Goal: Transaction & Acquisition: Purchase product/service

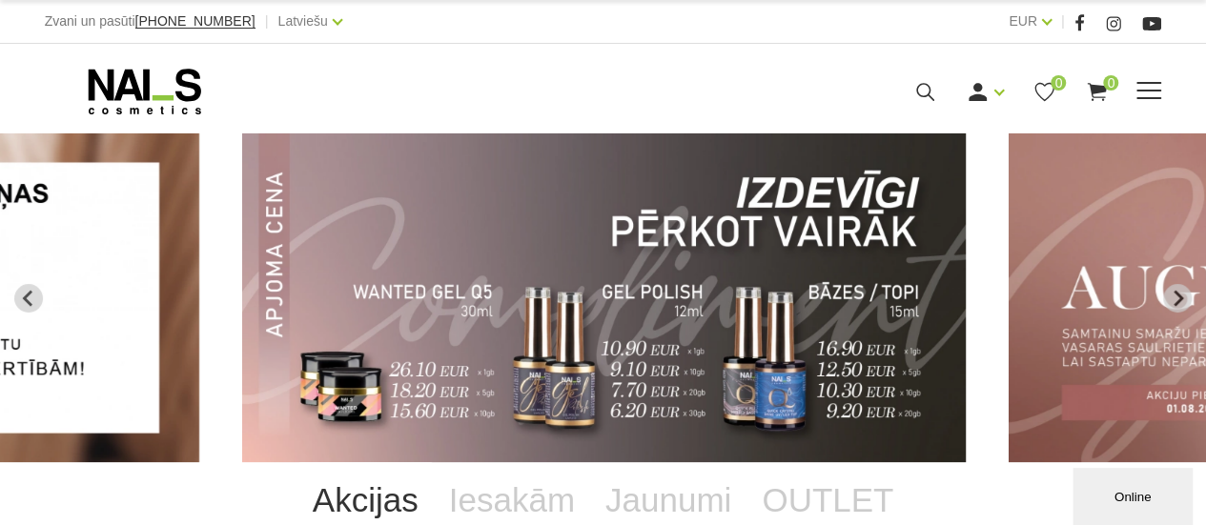
click at [1152, 84] on span at bounding box center [1148, 91] width 25 height 19
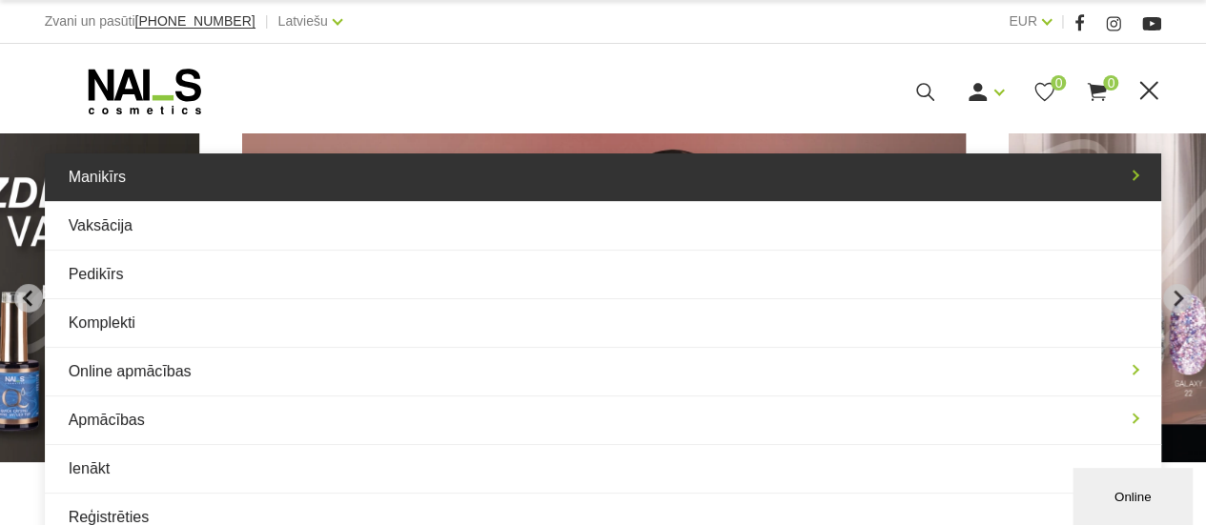
click at [116, 177] on link "Manikīrs" at bounding box center [603, 177] width 1117 height 48
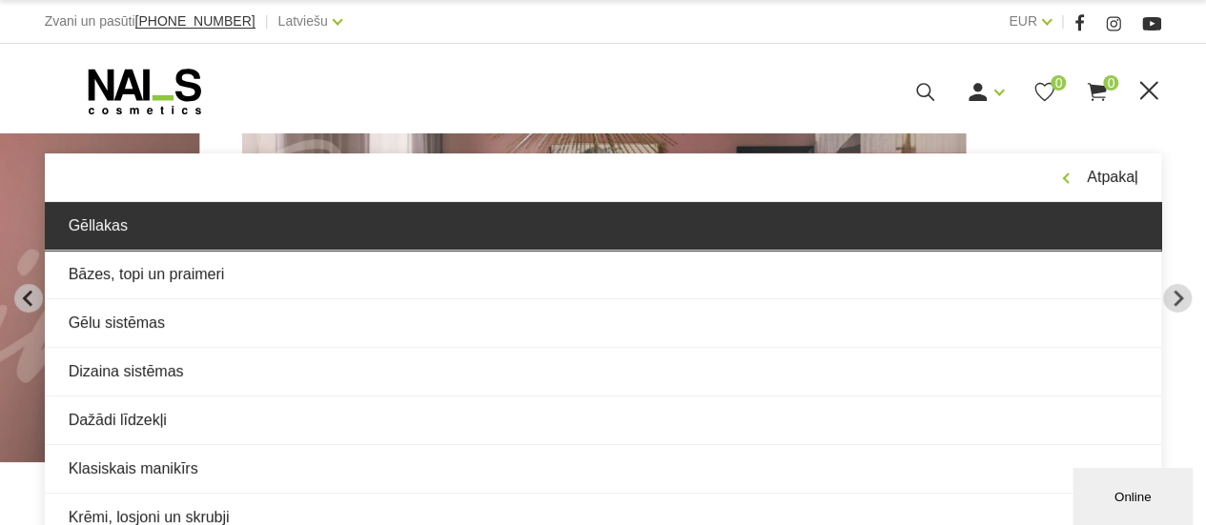
click at [198, 220] on link "Gēllakas" at bounding box center [603, 226] width 1117 height 48
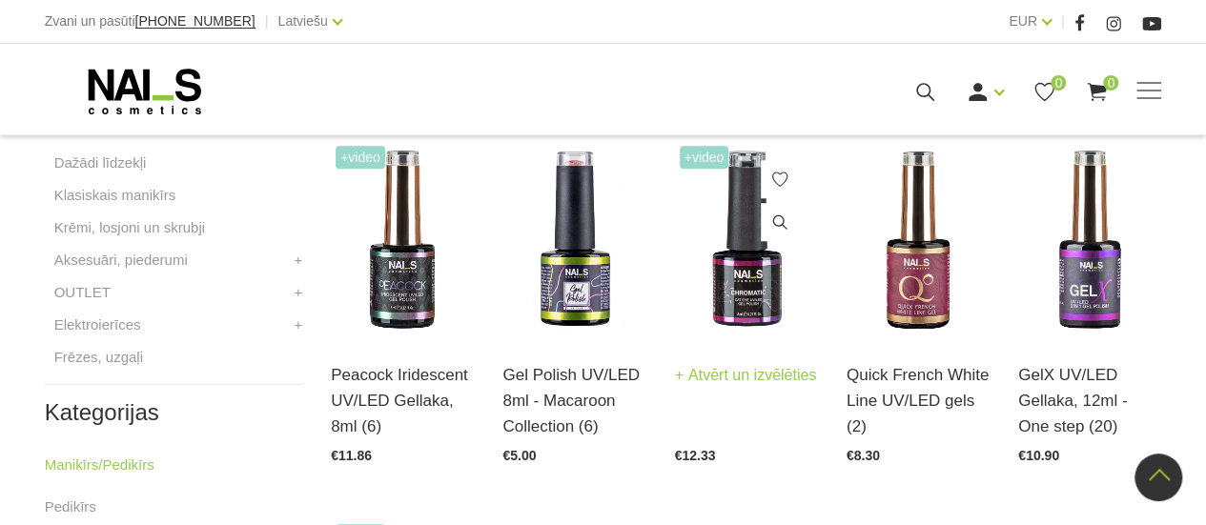
scroll to position [858, 0]
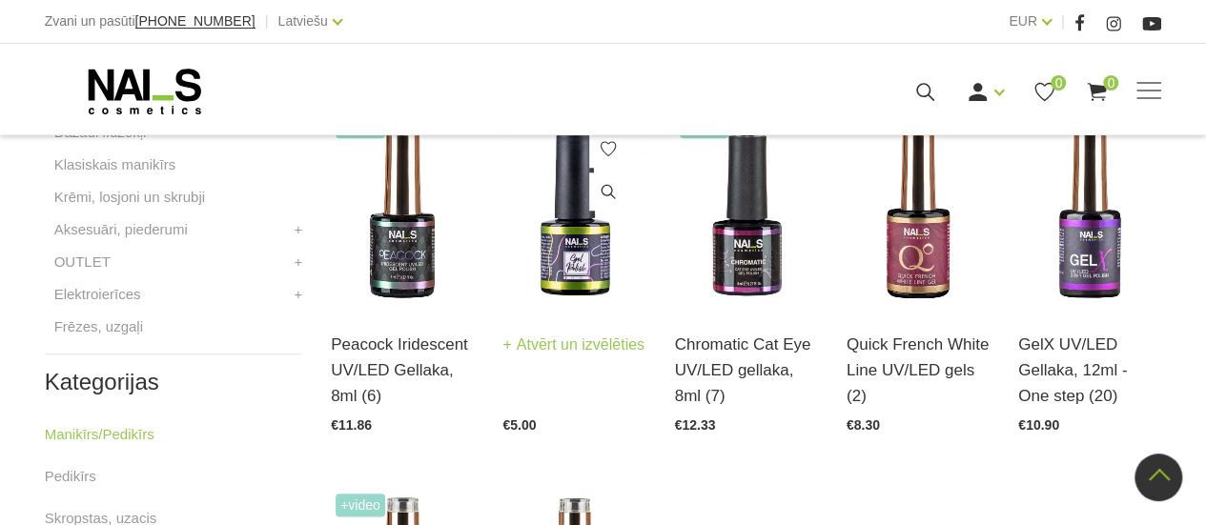
click at [574, 269] on img at bounding box center [573, 209] width 143 height 197
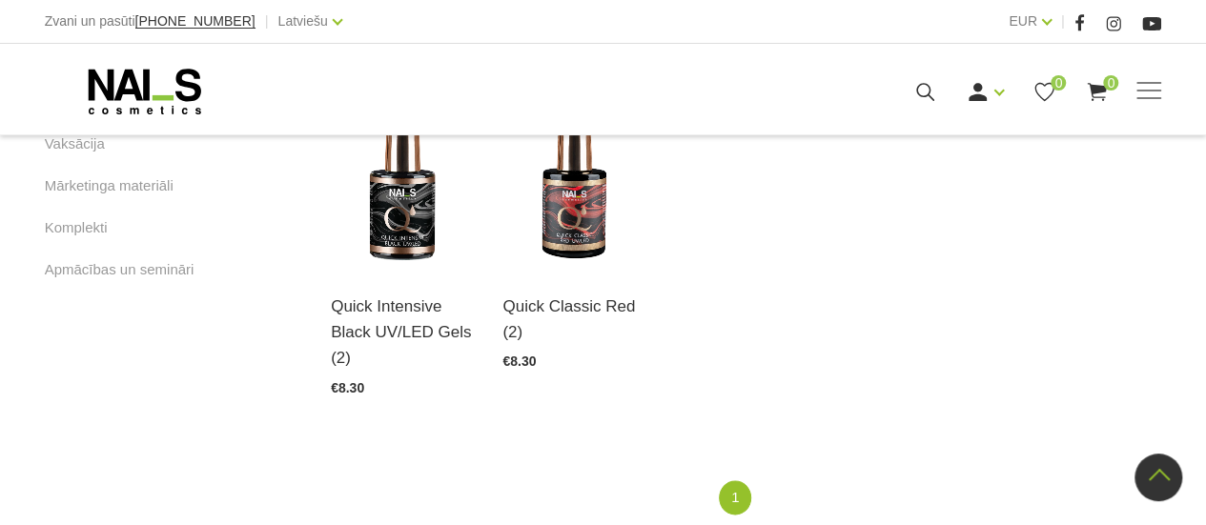
scroll to position [1335, 0]
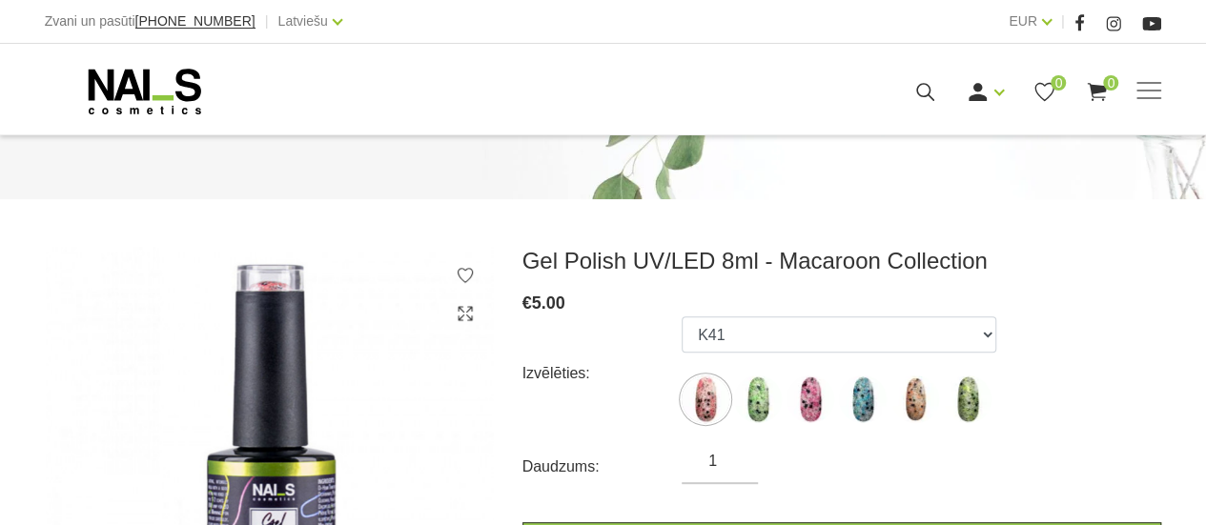
scroll to position [286, 0]
